Goal: Information Seeking & Learning: Learn about a topic

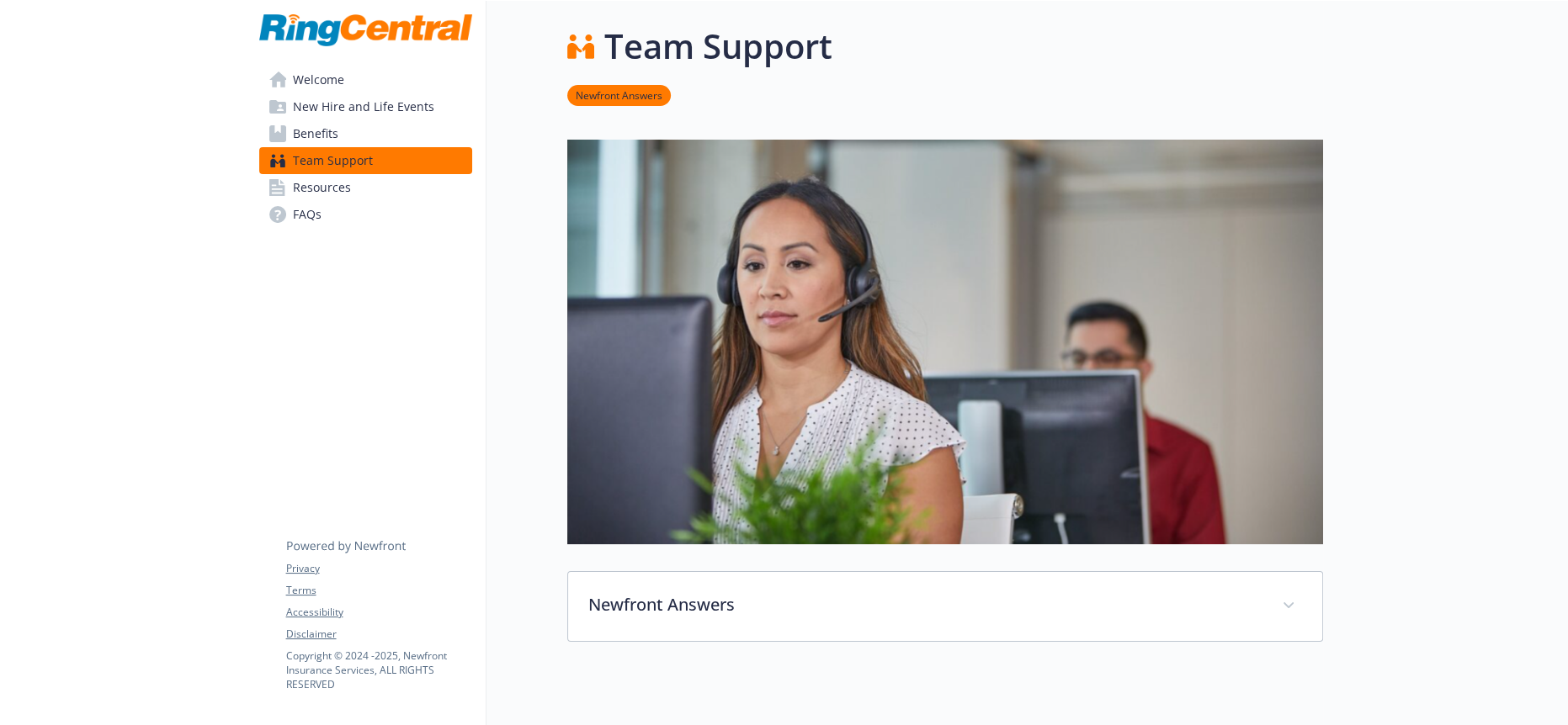
click at [480, 423] on div "Welcome New Hire and Life Events Benefits Team Support Resources FAQs Privacy T…" at bounding box center [365, 487] width 241 height 973
click at [301, 174] on span "Resources" at bounding box center [323, 188] width 58 height 27
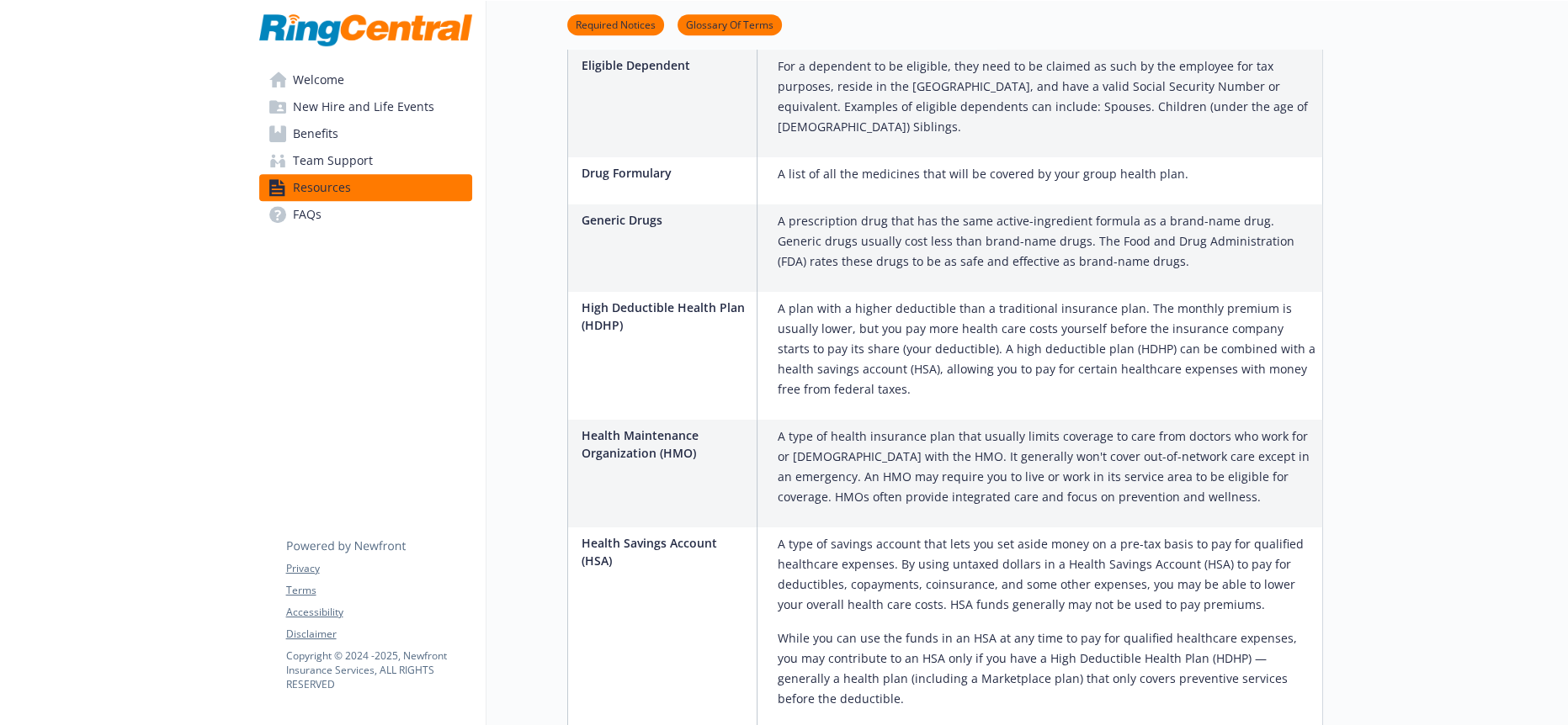
scroll to position [2200, 0]
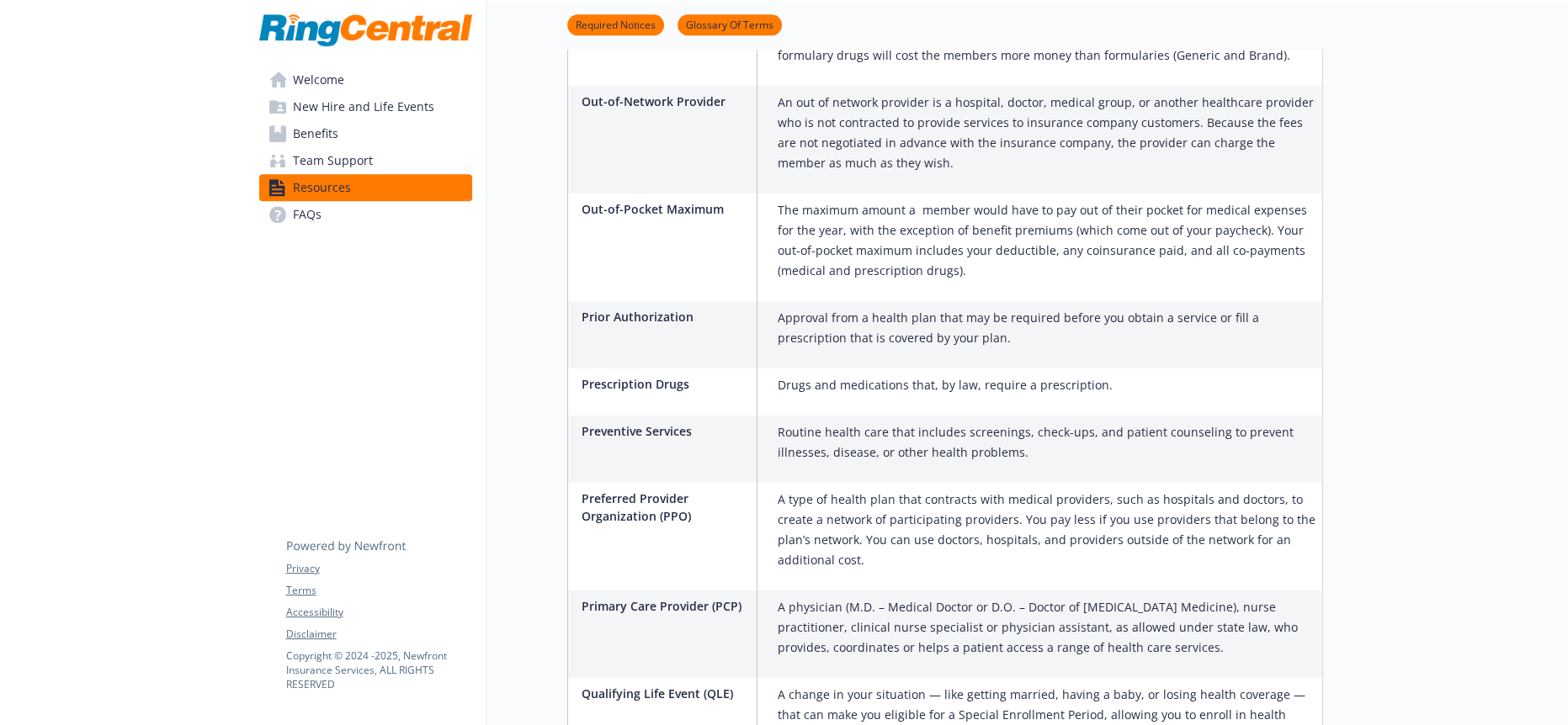
click at [382, 153] on link "Team Support" at bounding box center [365, 161] width 212 height 27
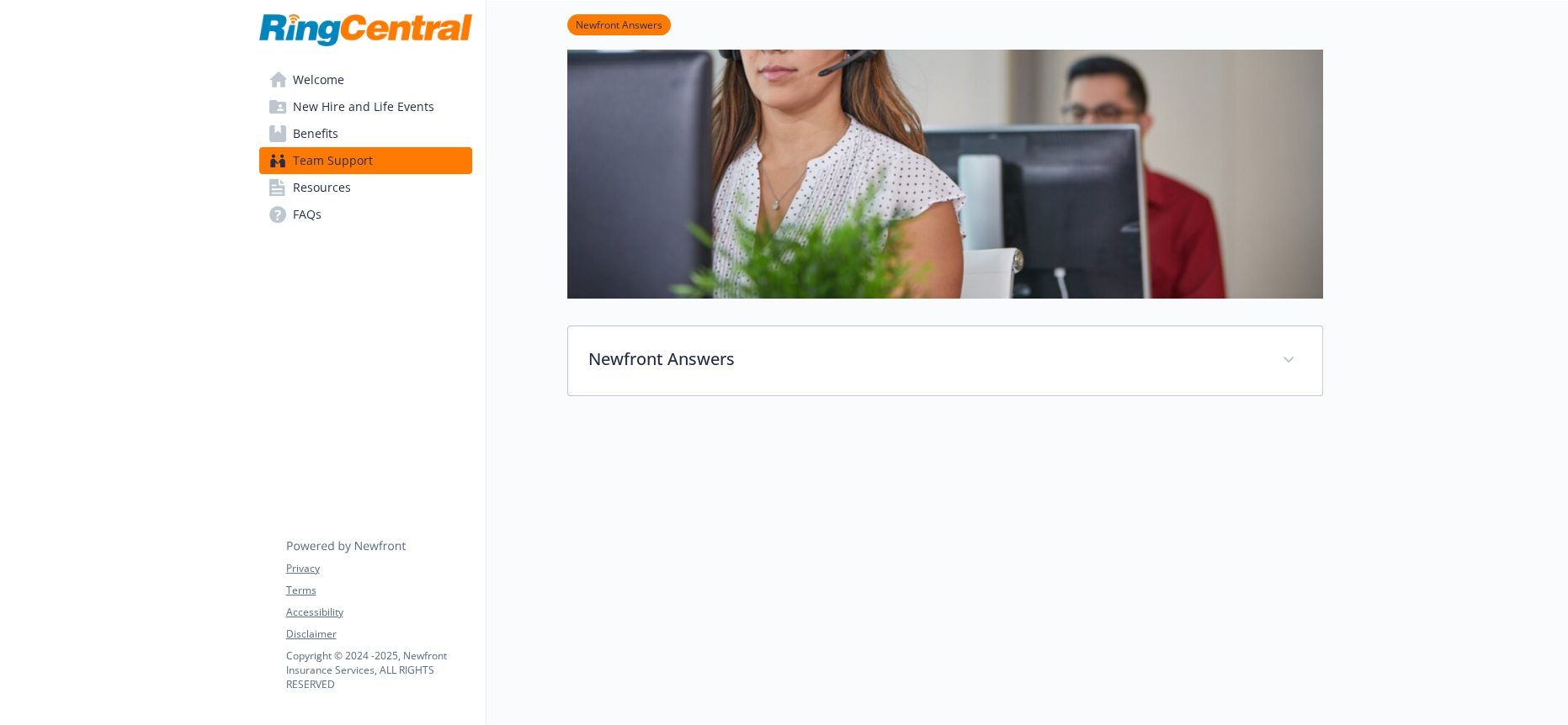
click at [337, 109] on span "New Hire and Life Events" at bounding box center [363, 107] width 141 height 27
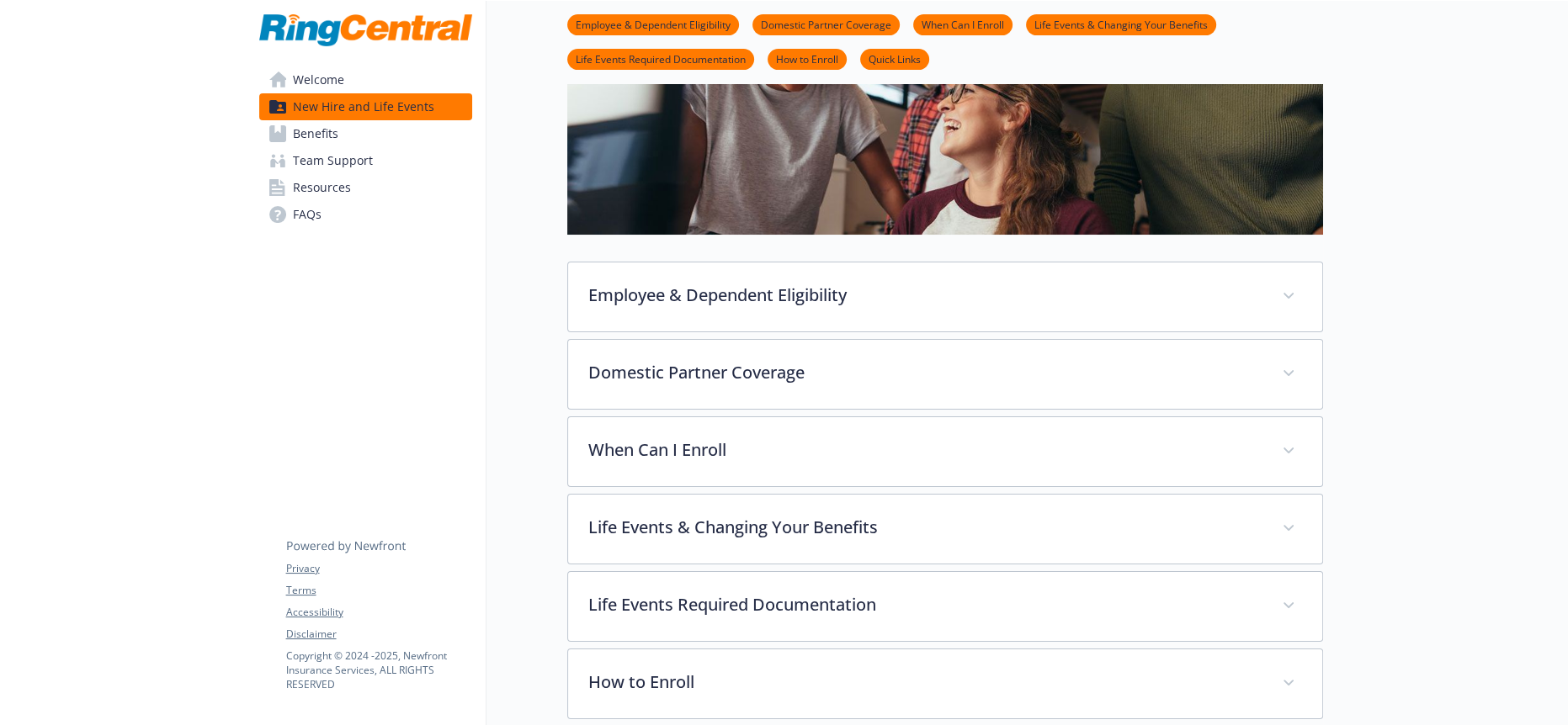
click at [323, 130] on span "Benefits" at bounding box center [316, 134] width 46 height 27
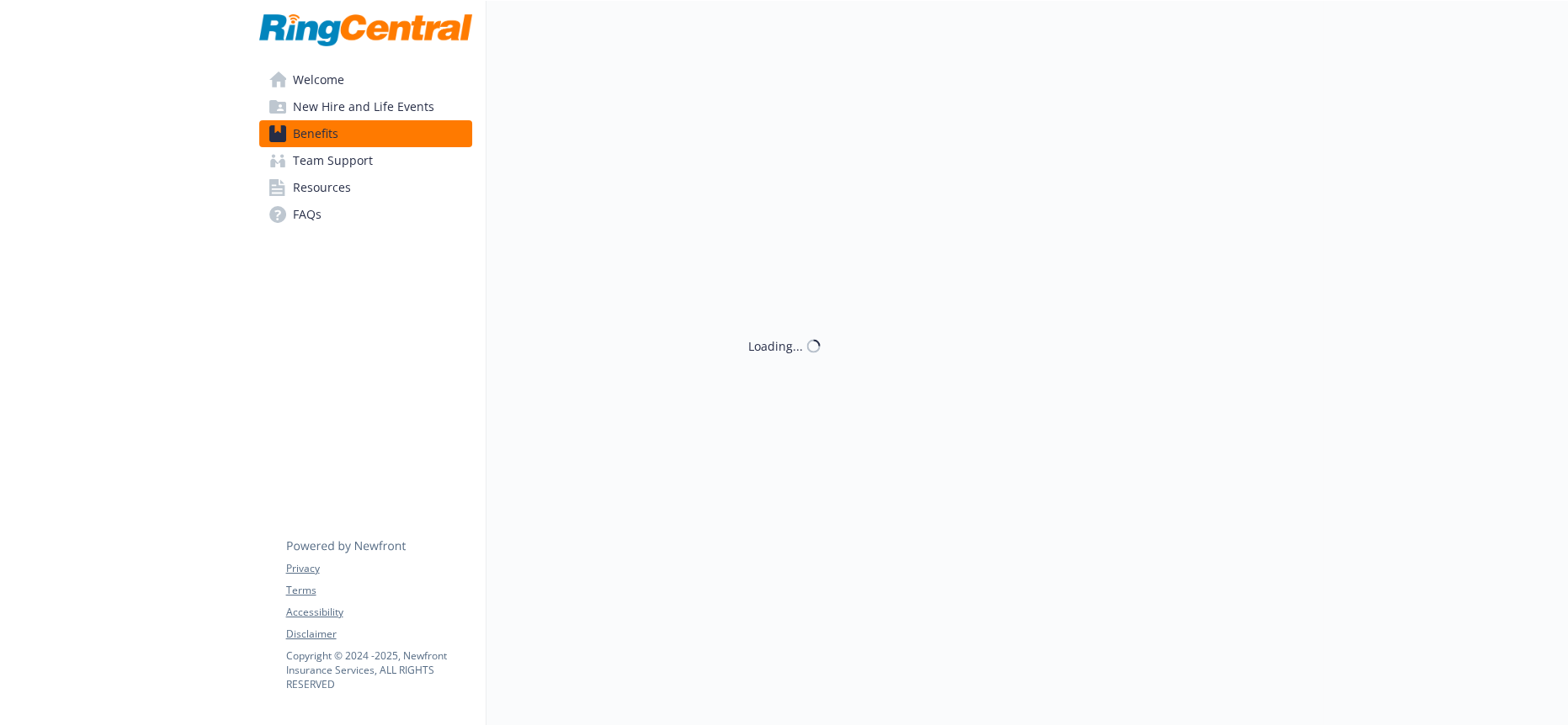
scroll to position [246, 0]
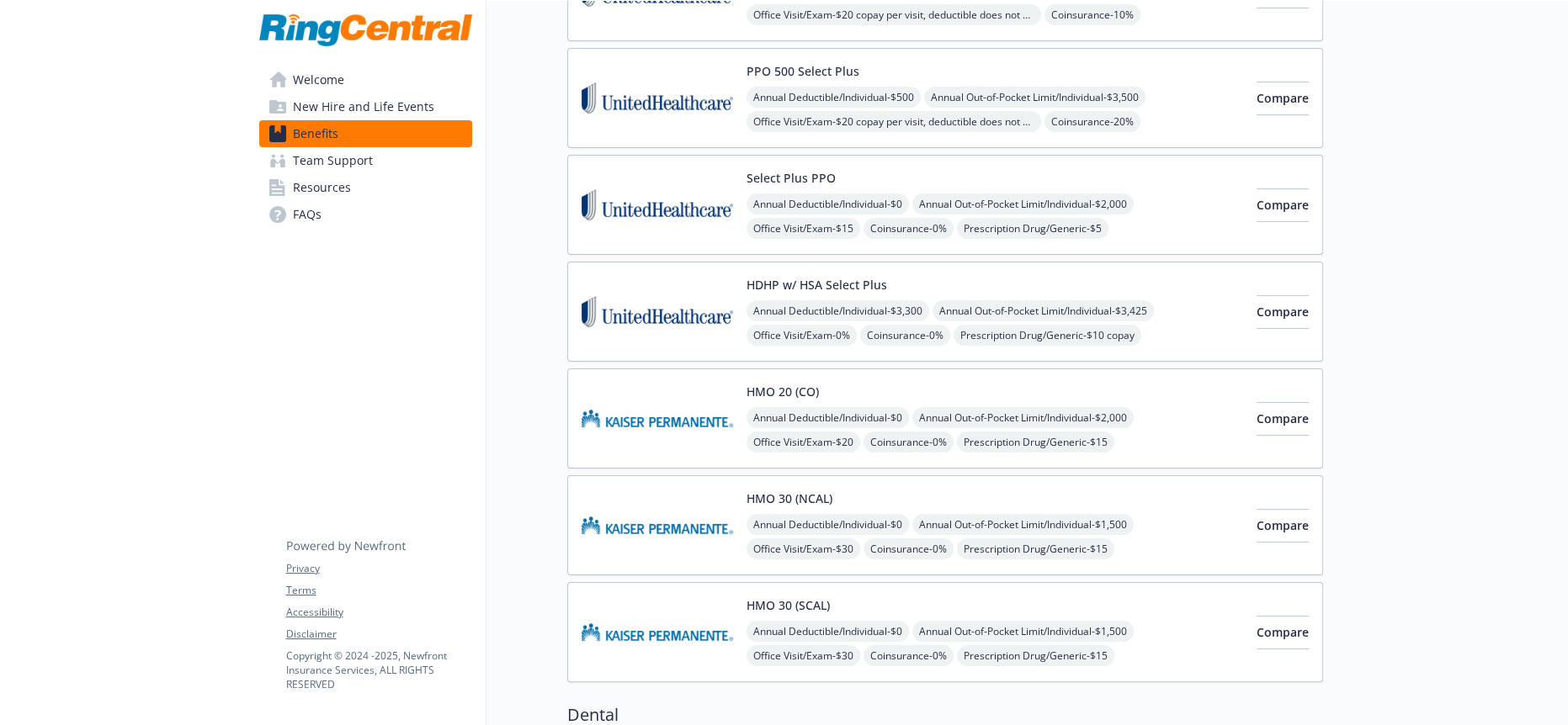
click at [294, 201] on span "FAQs" at bounding box center [307, 214] width 28 height 27
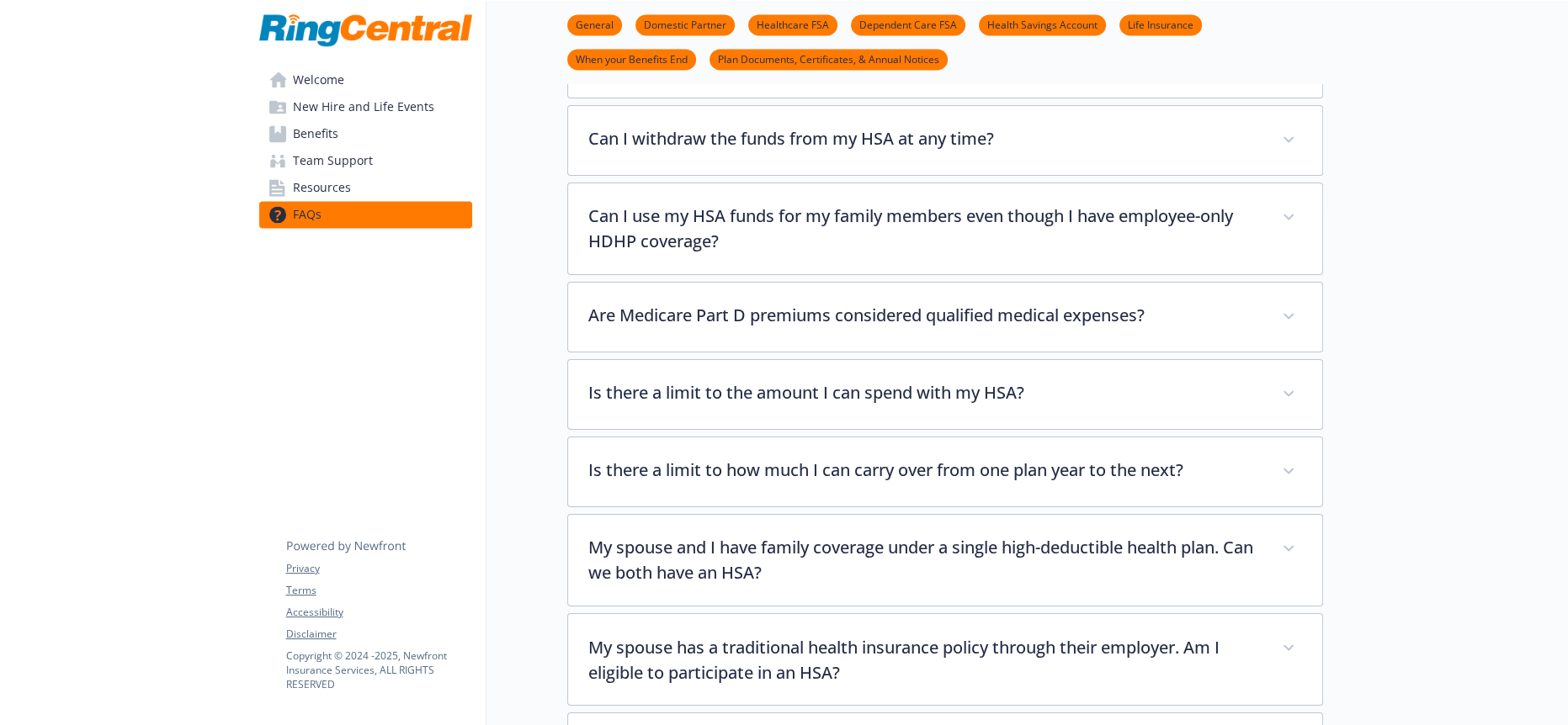
scroll to position [3864, 0]
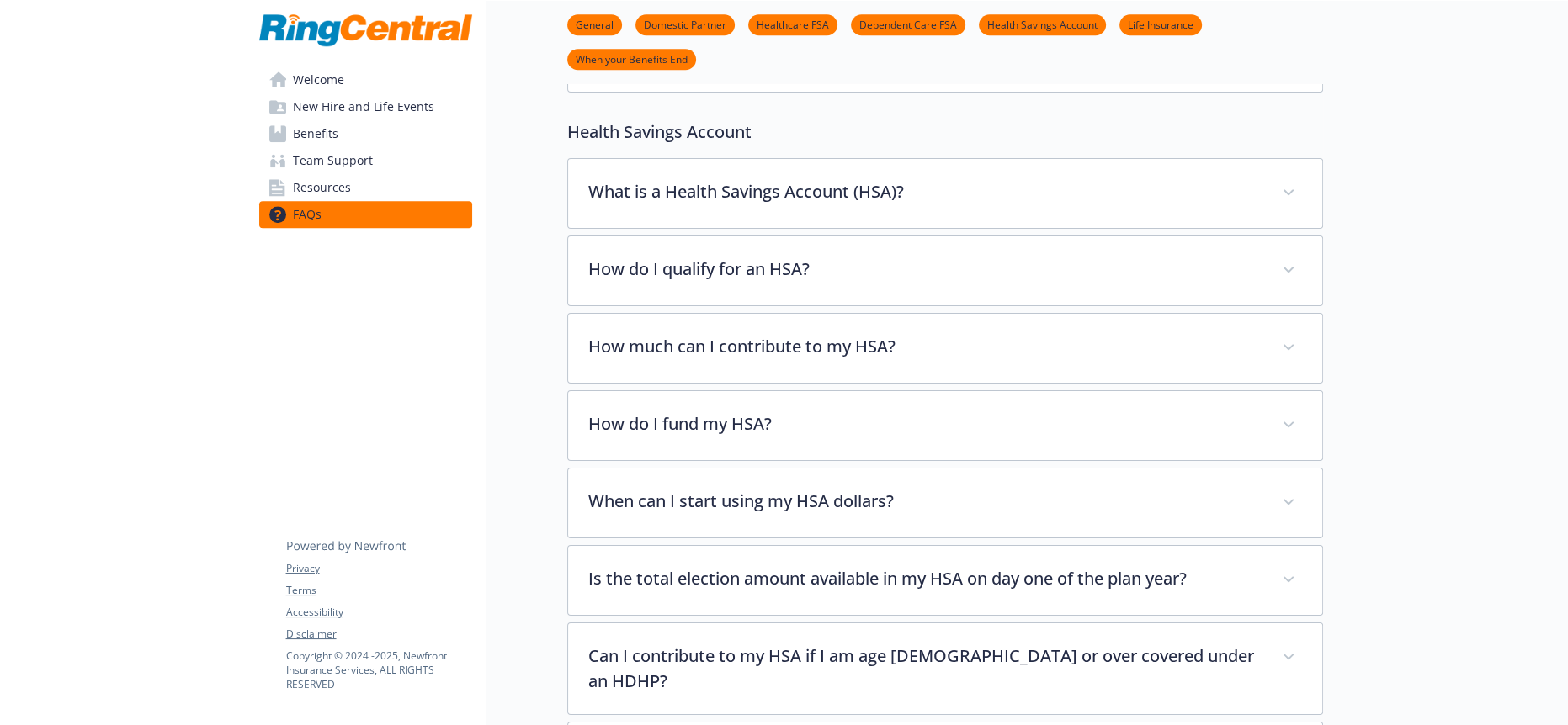
scroll to position [1090, 0]
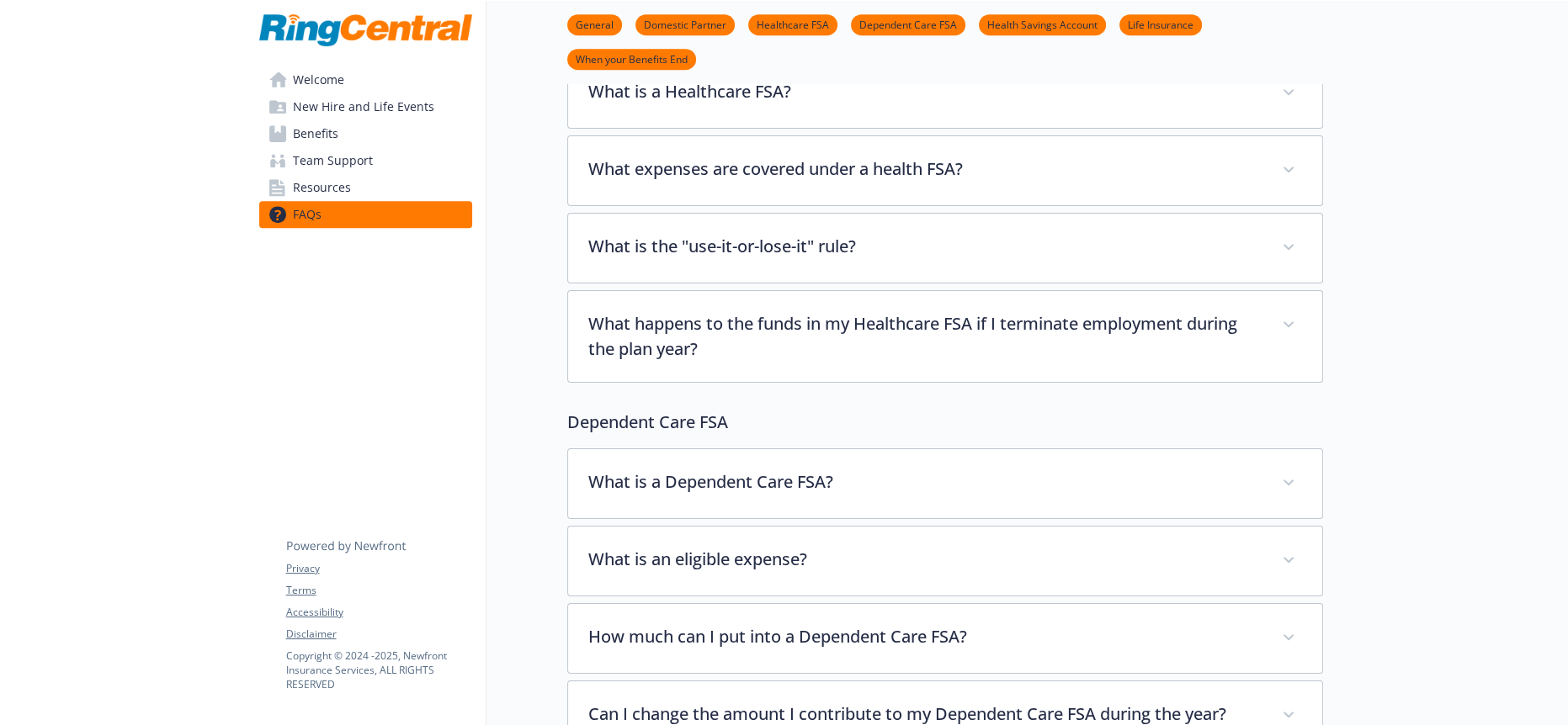
click at [319, 120] on span "Benefits" at bounding box center [316, 134] width 46 height 27
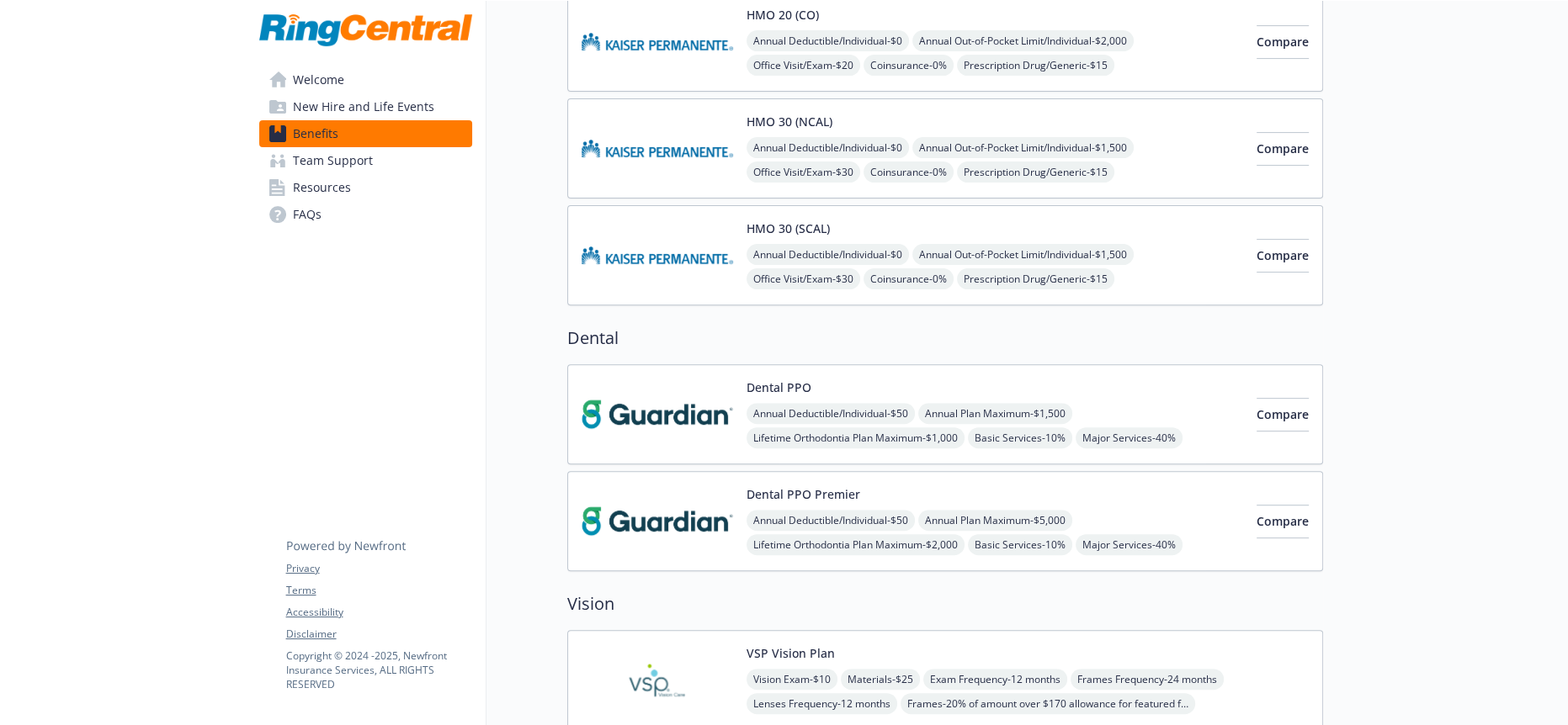
scroll to position [1466, 0]
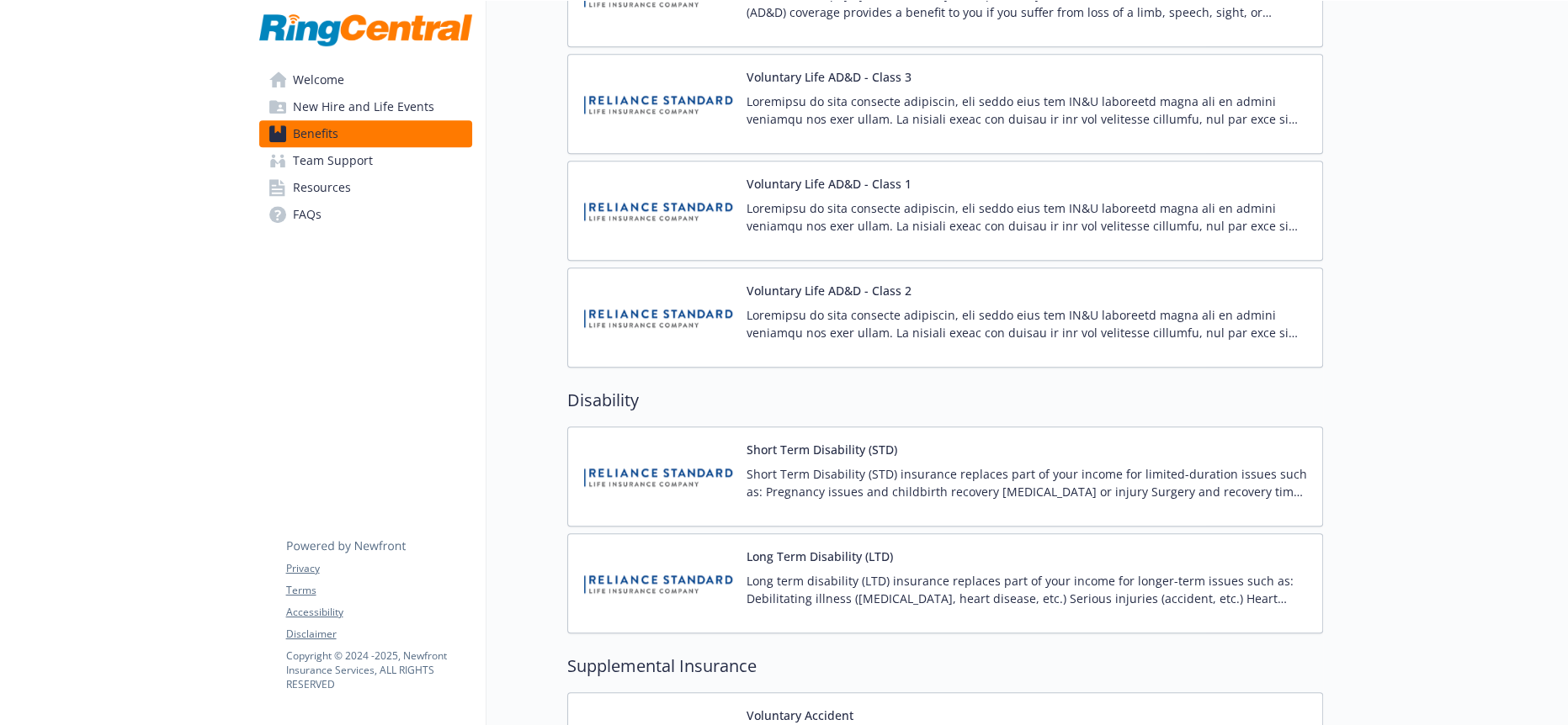
click at [858, 548] on div "Long Term Disability (LTD) Long term disability (LTD) insurance replaces part o…" at bounding box center [1027, 583] width 562 height 71
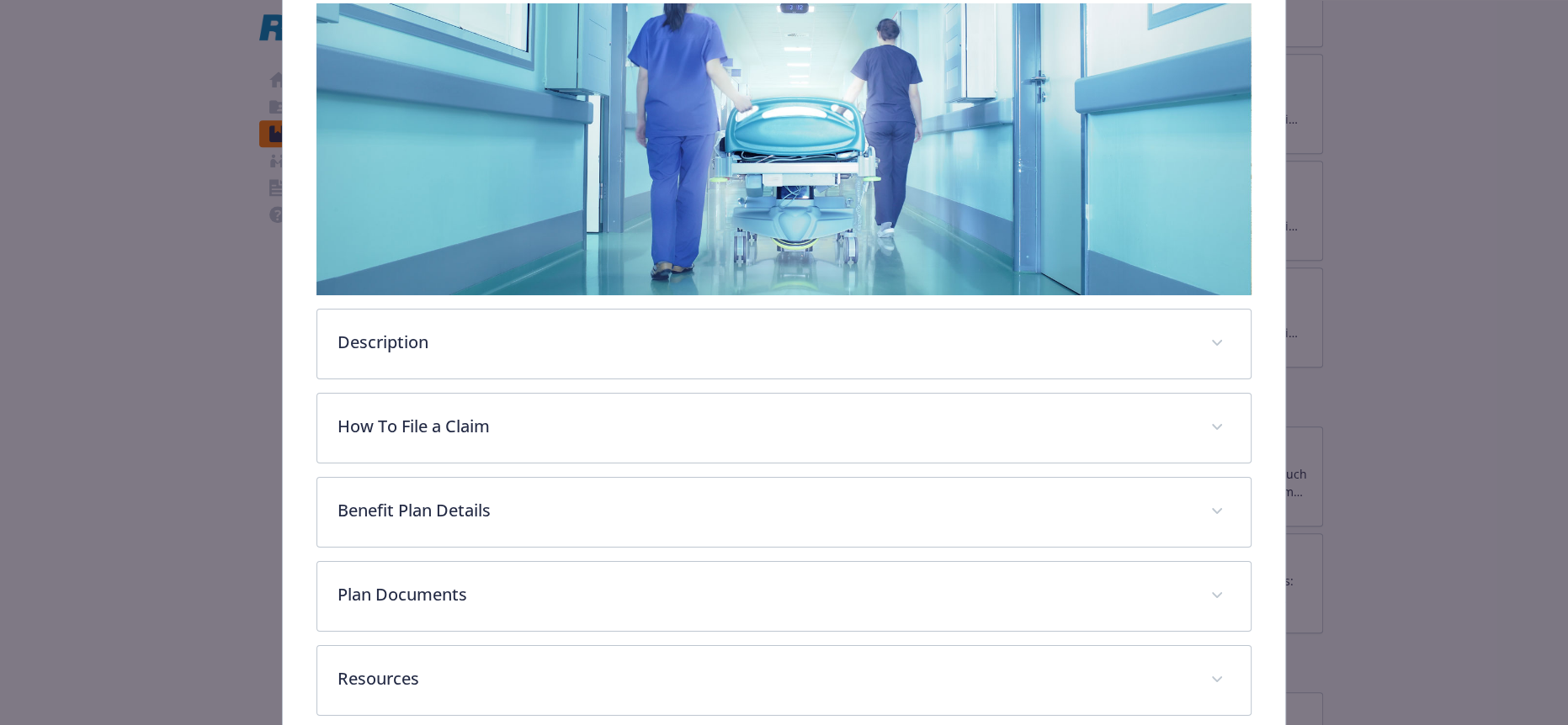
scroll to position [299, 0]
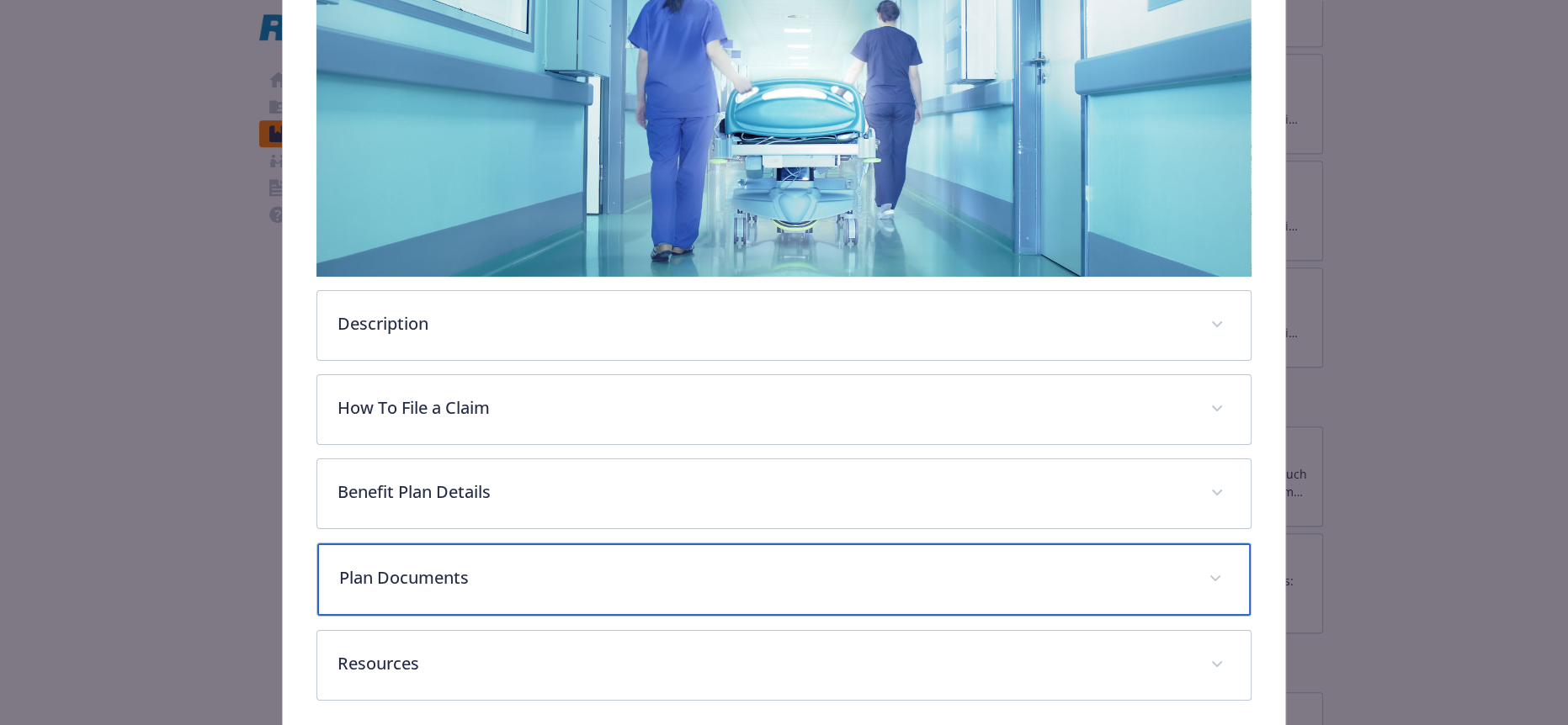
click at [488, 565] on p "Plan Documents" at bounding box center [763, 578] width 849 height 25
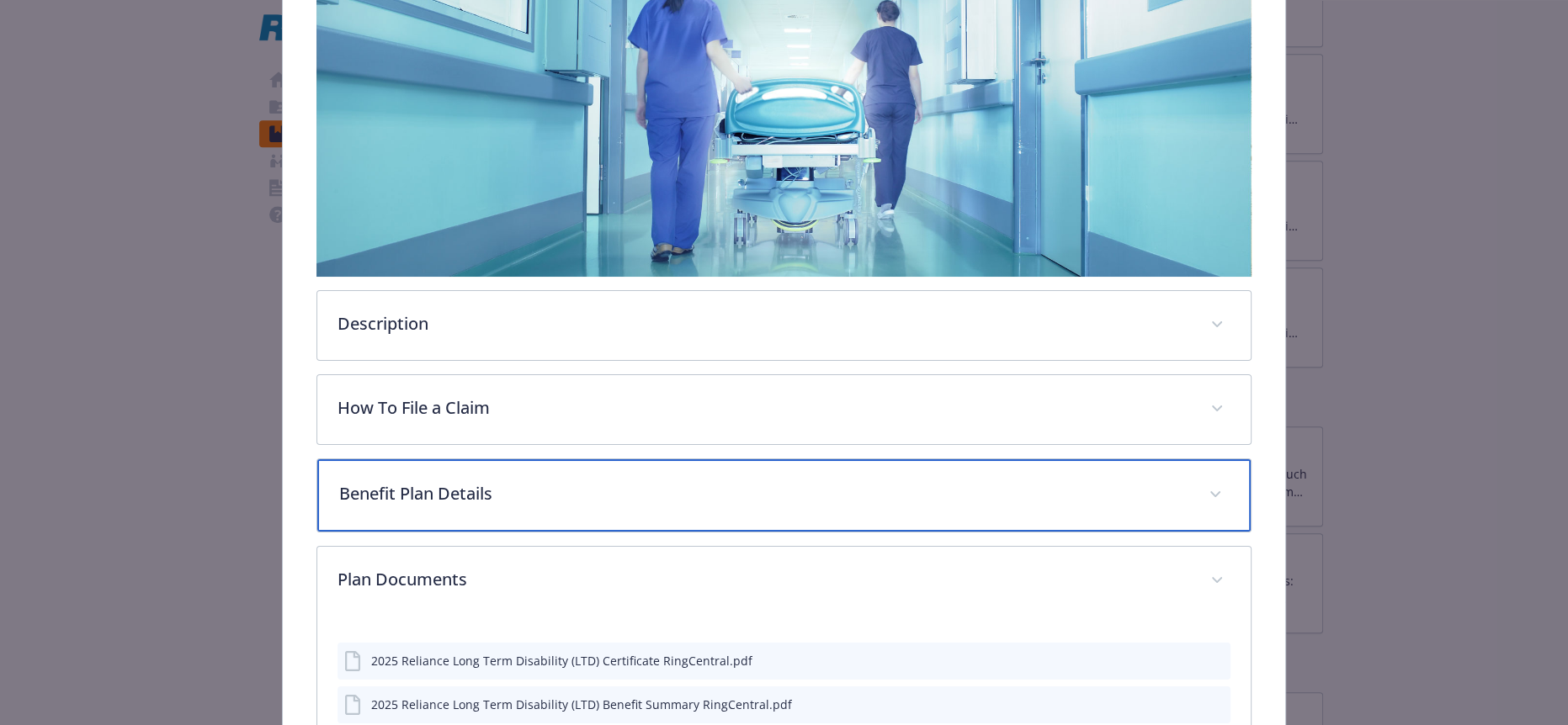
click at [492, 481] on p "Benefit Plan Details" at bounding box center [763, 494] width 849 height 25
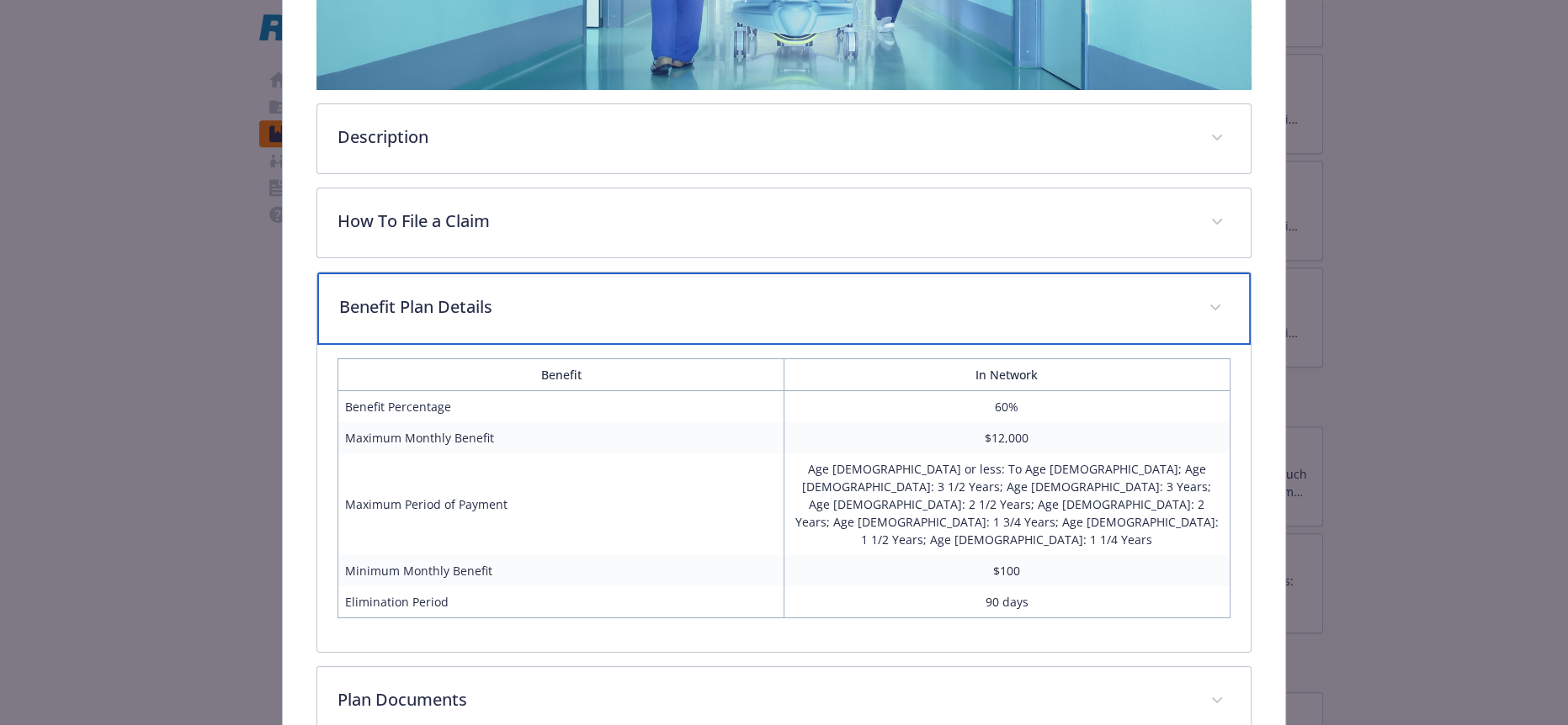
scroll to position [0, 0]
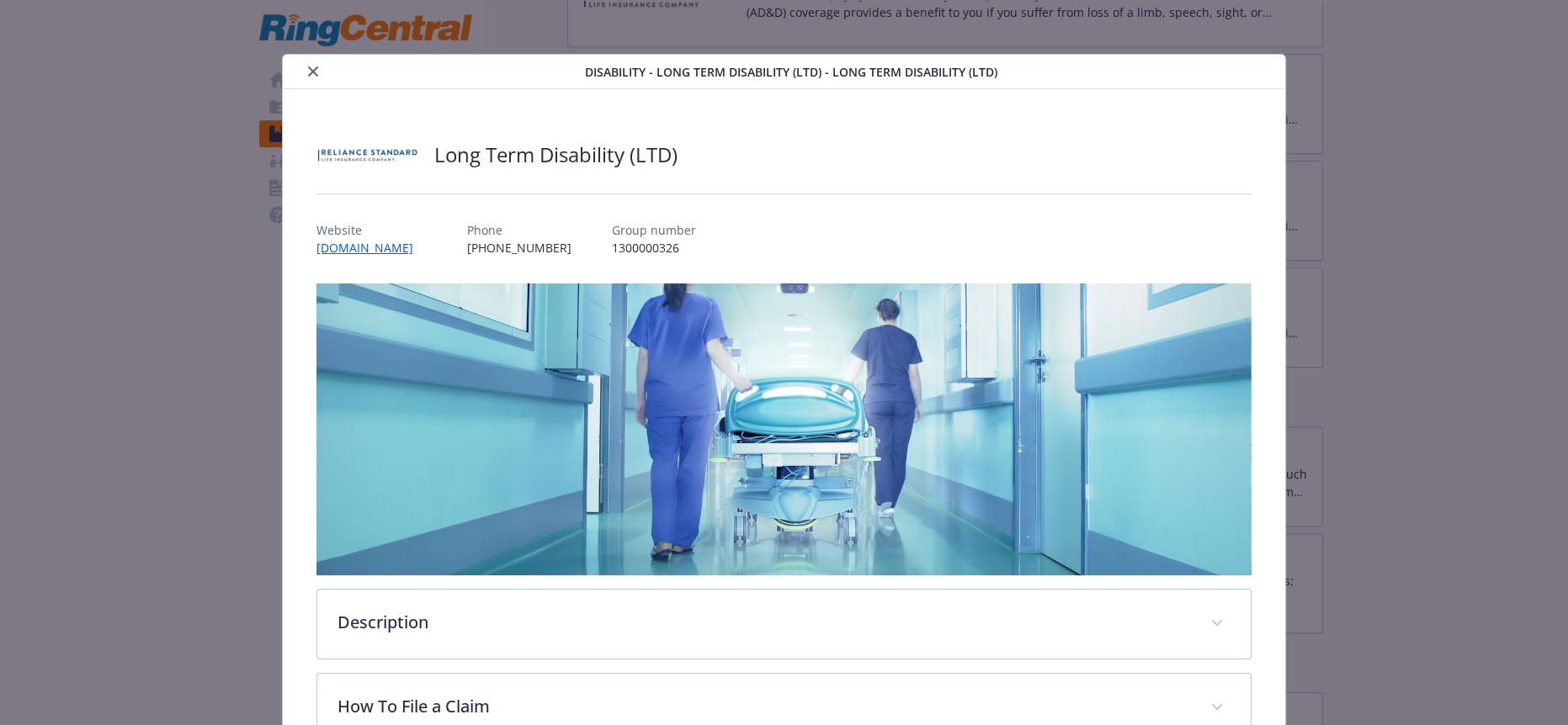
click at [308, 71] on icon "close" at bounding box center [313, 71] width 10 height 10
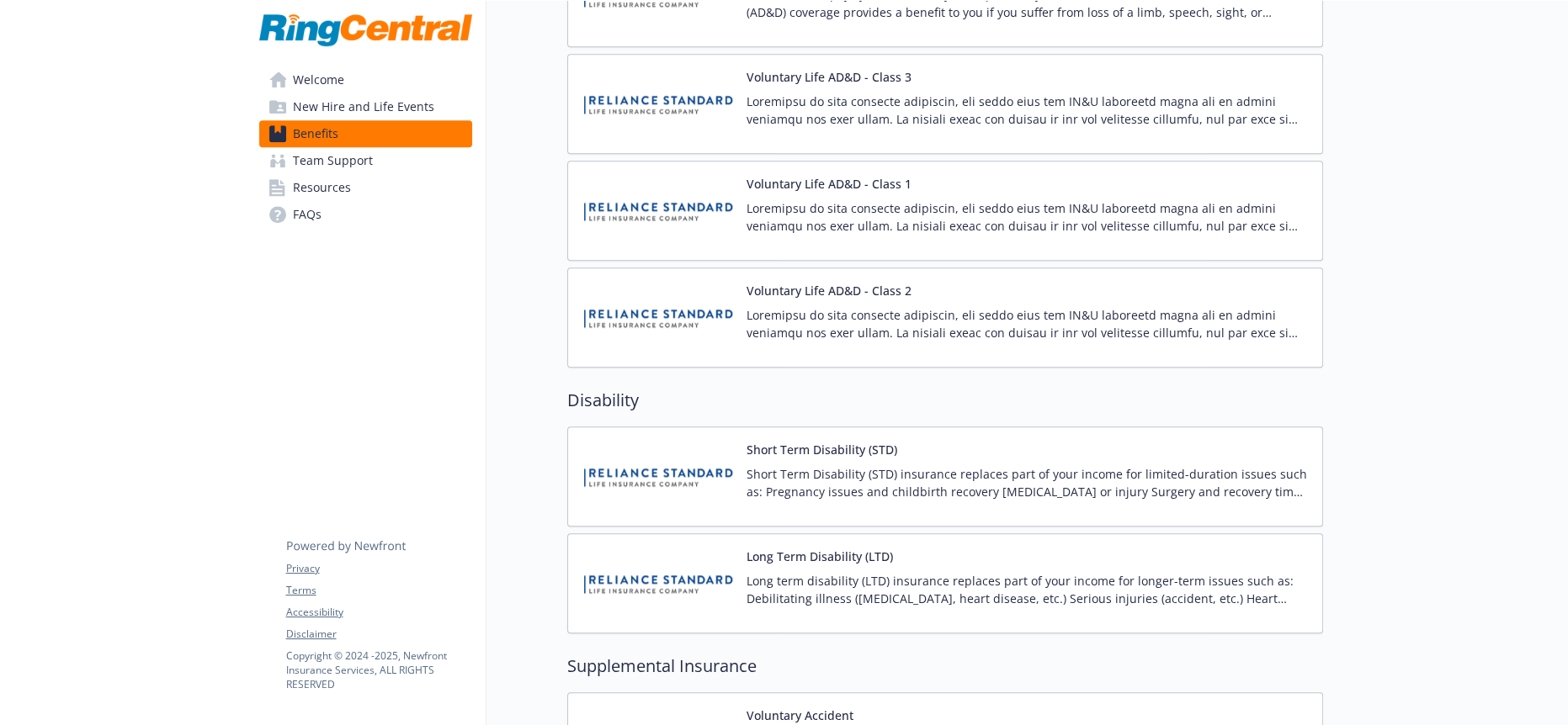
scroll to position [810, 0]
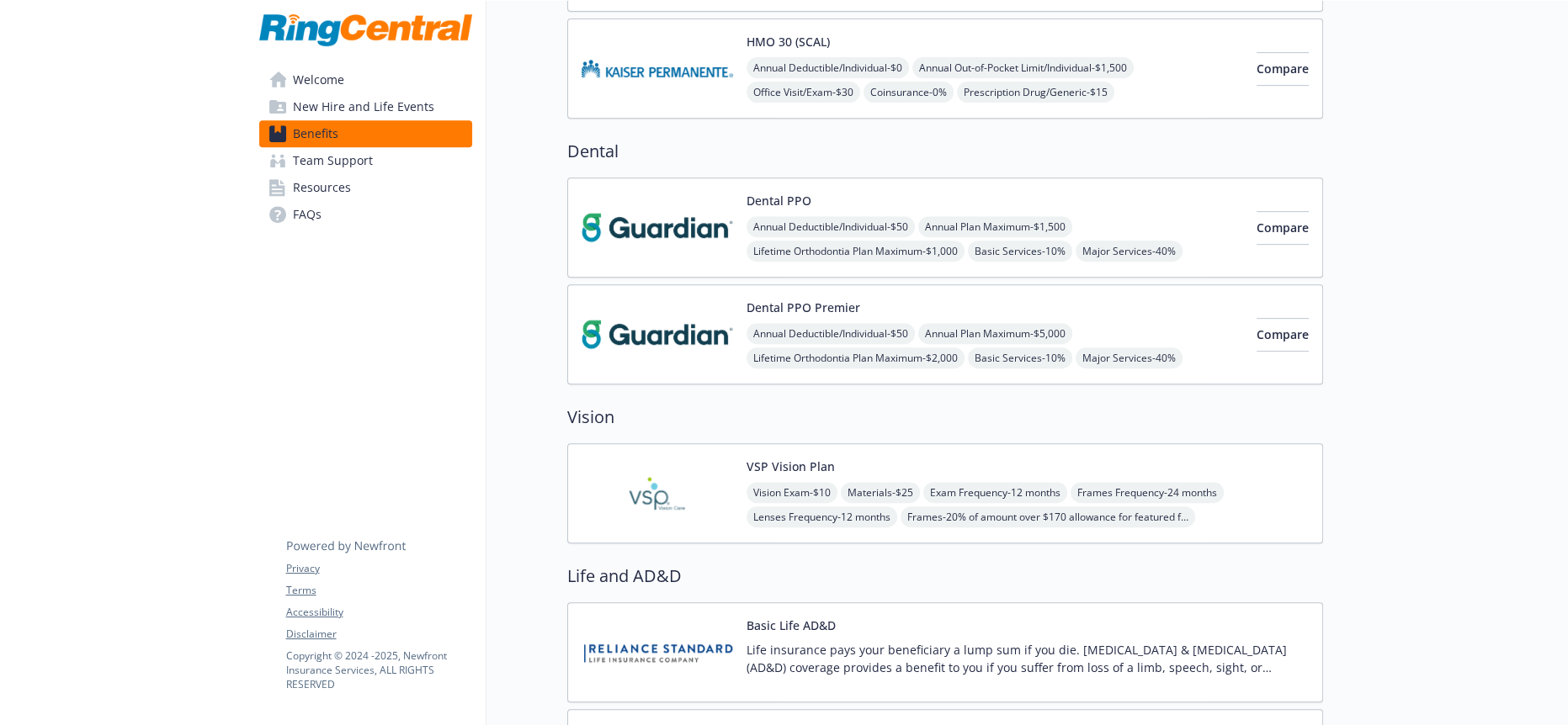
click at [342, 67] on link "Welcome" at bounding box center [365, 80] width 212 height 27
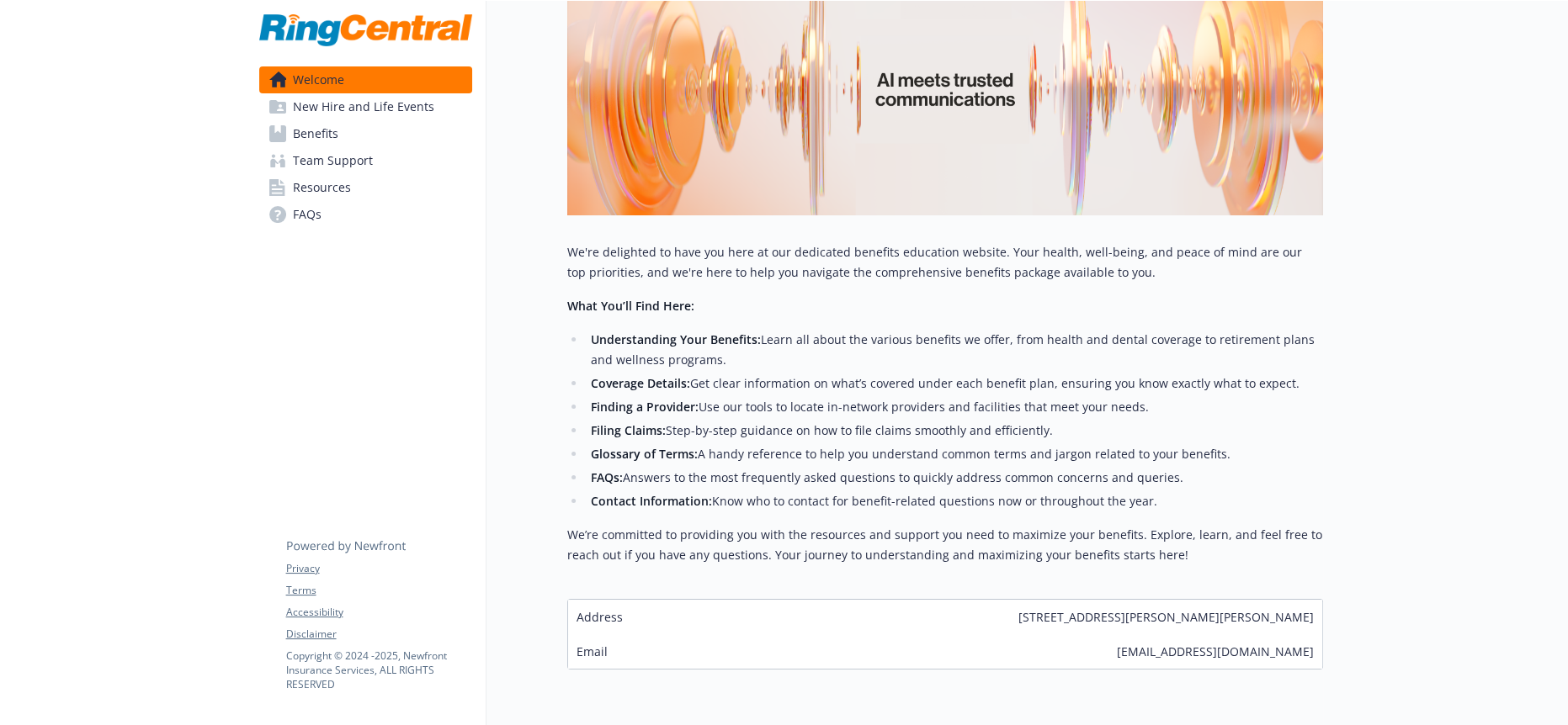
scroll to position [278, 0]
